Goal: Task Accomplishment & Management: Complete application form

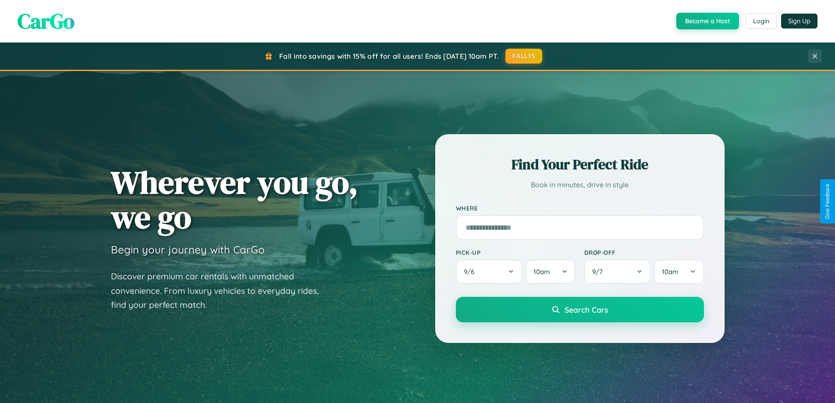
scroll to position [378, 0]
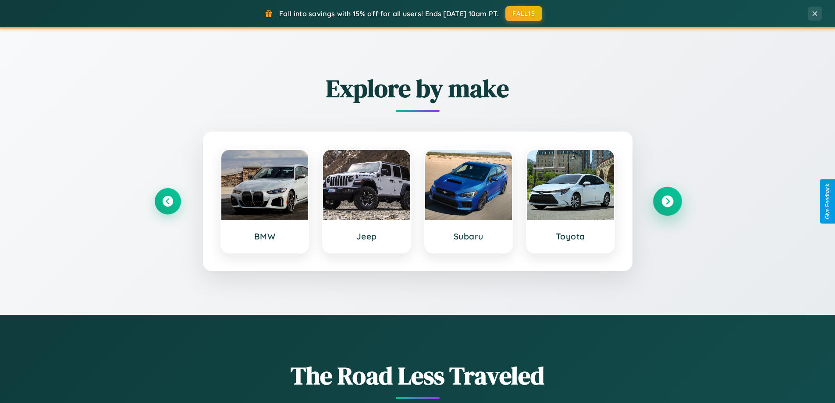
click at [667, 201] on icon at bounding box center [667, 201] width 12 height 12
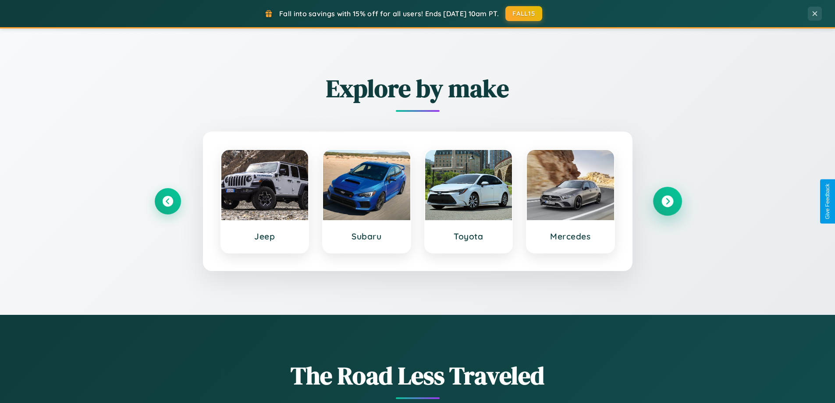
click at [667, 201] on icon at bounding box center [667, 201] width 12 height 12
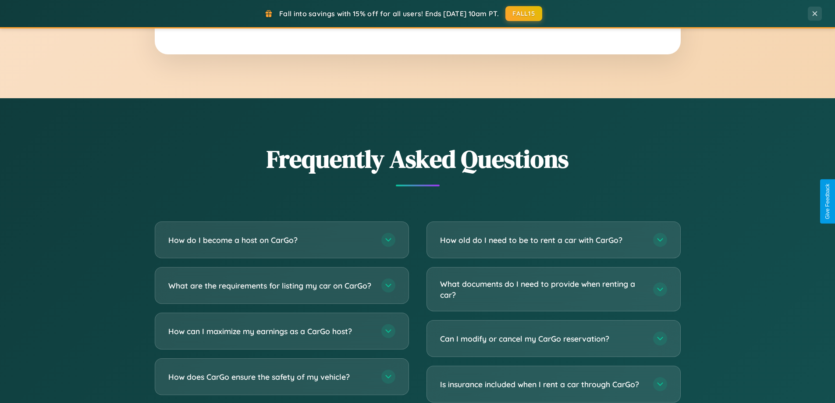
scroll to position [1687, 0]
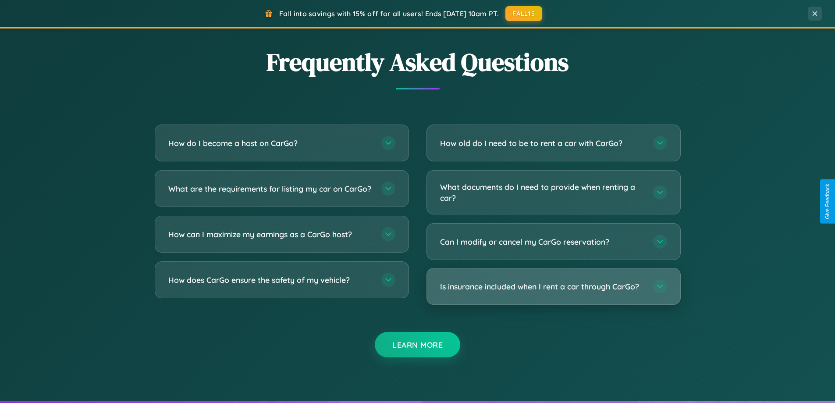
click at [553, 287] on h3 "Is insurance included when I rent a car through CarGo?" at bounding box center [542, 286] width 204 height 11
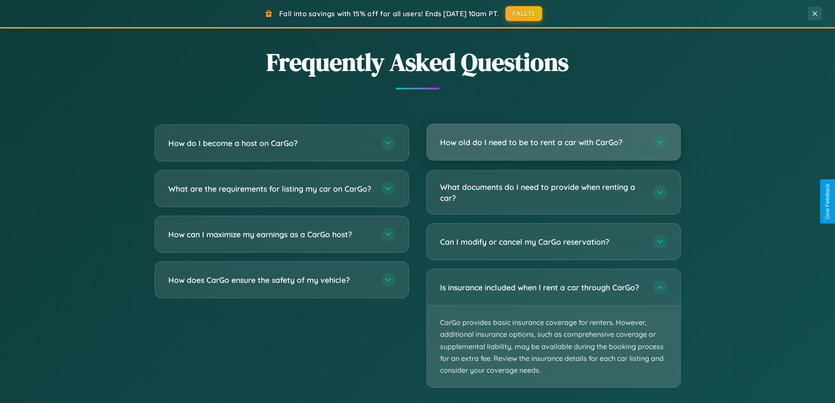
click at [553, 143] on h3 "How old do I need to be to rent a car with CarGo?" at bounding box center [542, 142] width 204 height 11
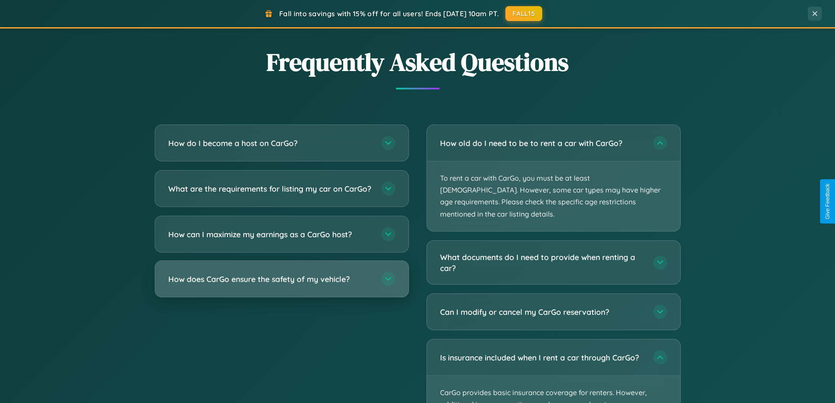
click at [281, 284] on h3 "How does CarGo ensure the safety of my vehicle?" at bounding box center [270, 278] width 204 height 11
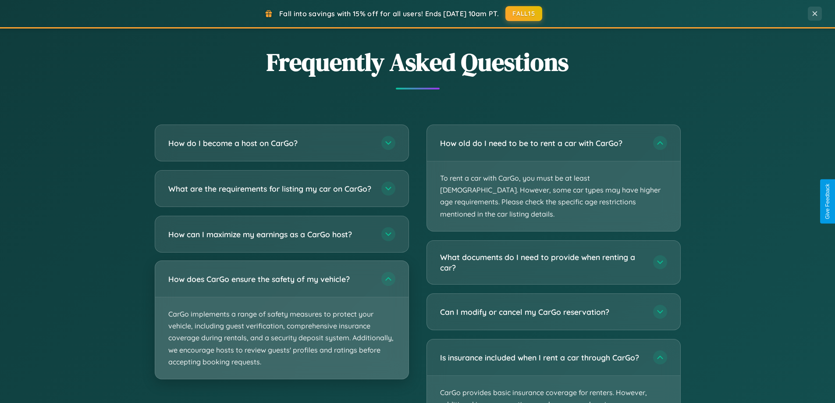
click at [281, 327] on p "CarGo implements a range of safety measures to protect your vehicle, including …" at bounding box center [281, 338] width 253 height 82
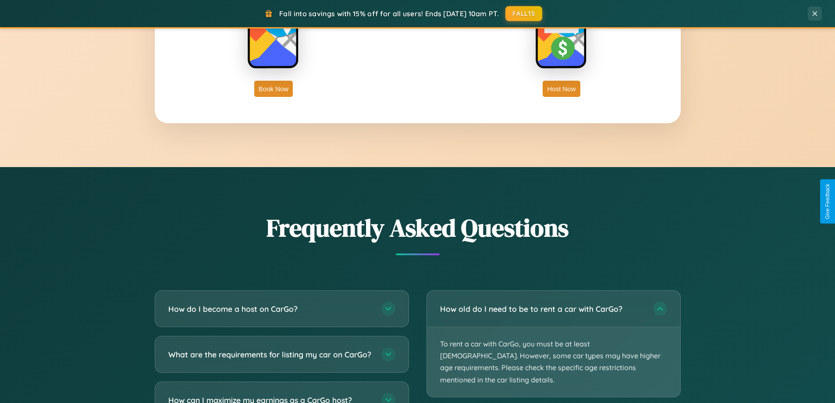
scroll to position [1408, 0]
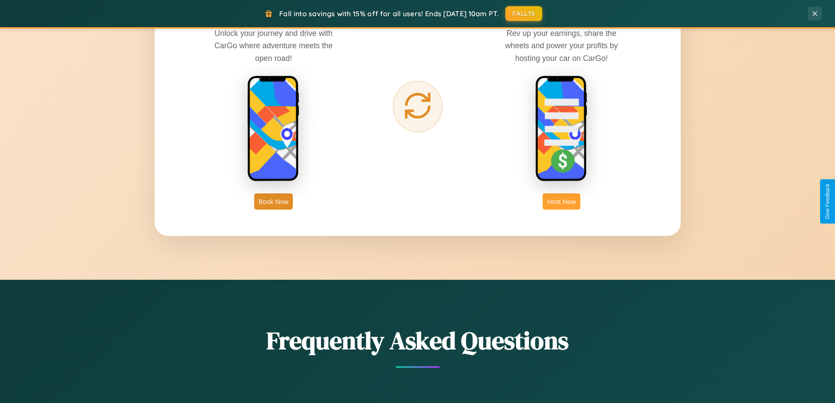
click at [561, 201] on button "Host Now" at bounding box center [561, 201] width 37 height 16
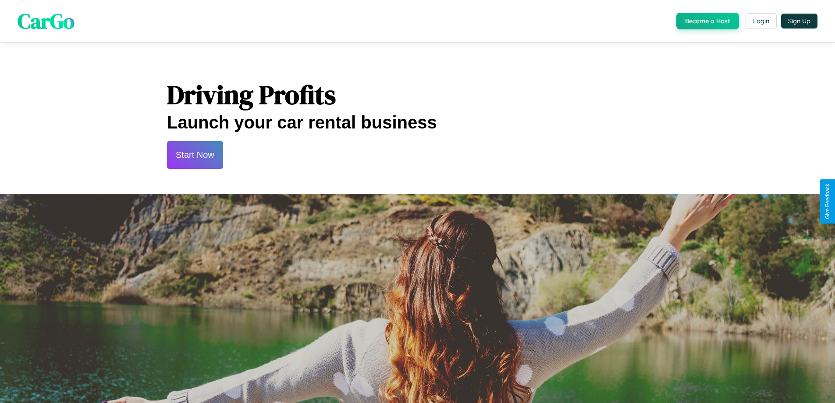
click at [195, 155] on button "Start Now" at bounding box center [195, 155] width 56 height 28
